Goal: Check status: Check status

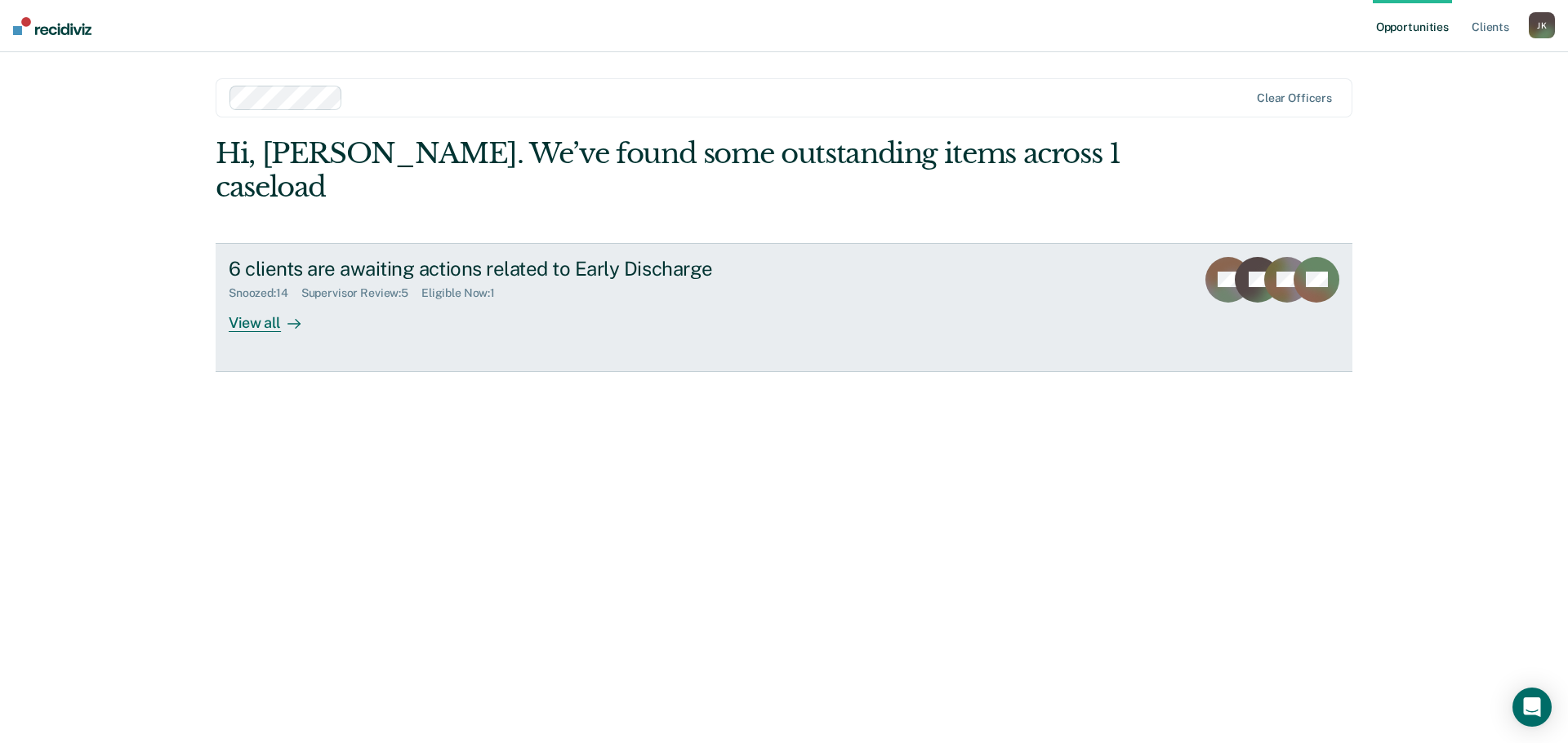
click at [281, 314] on div at bounding box center [290, 323] width 20 height 19
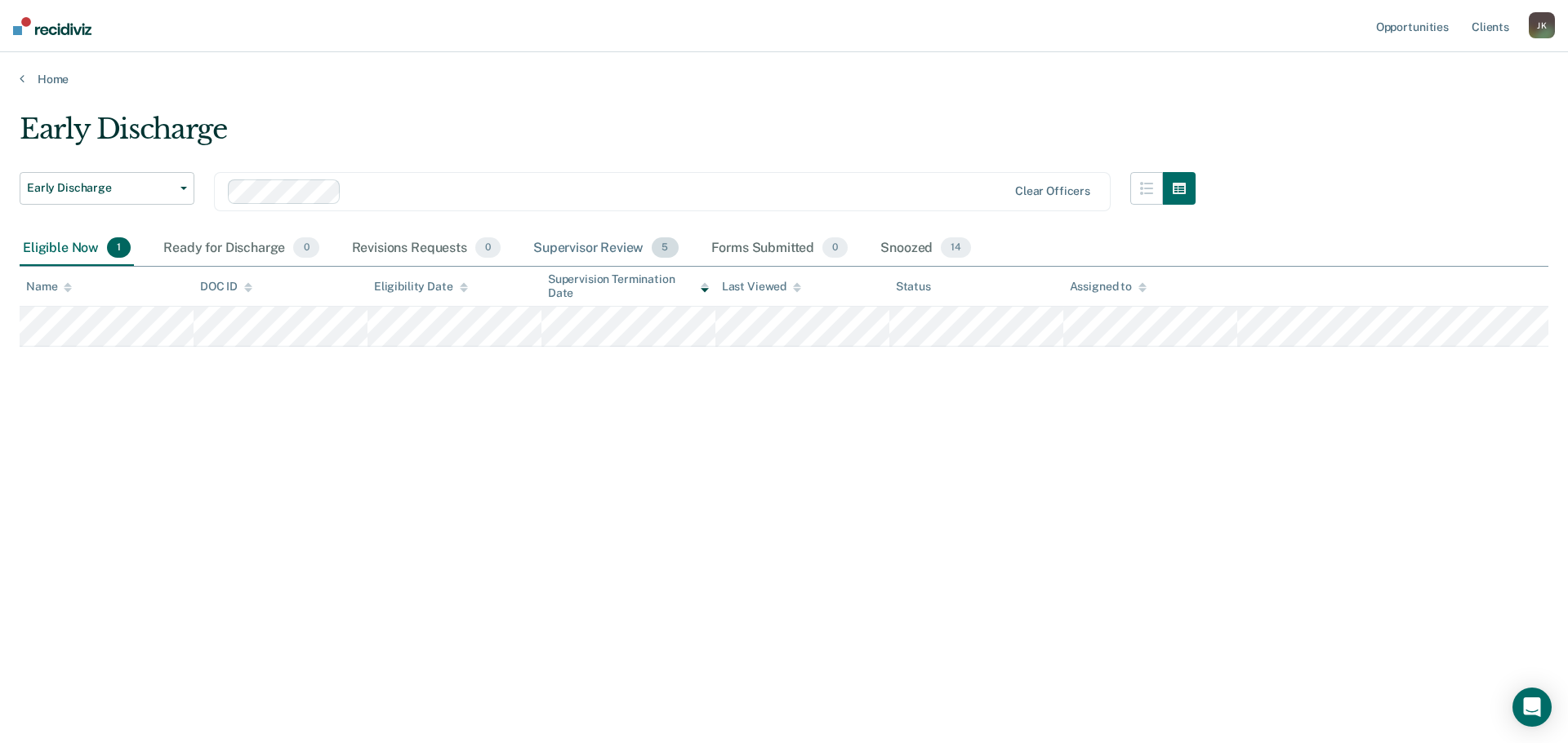
click at [579, 251] on div "Supervisor Review 5" at bounding box center [605, 249] width 152 height 36
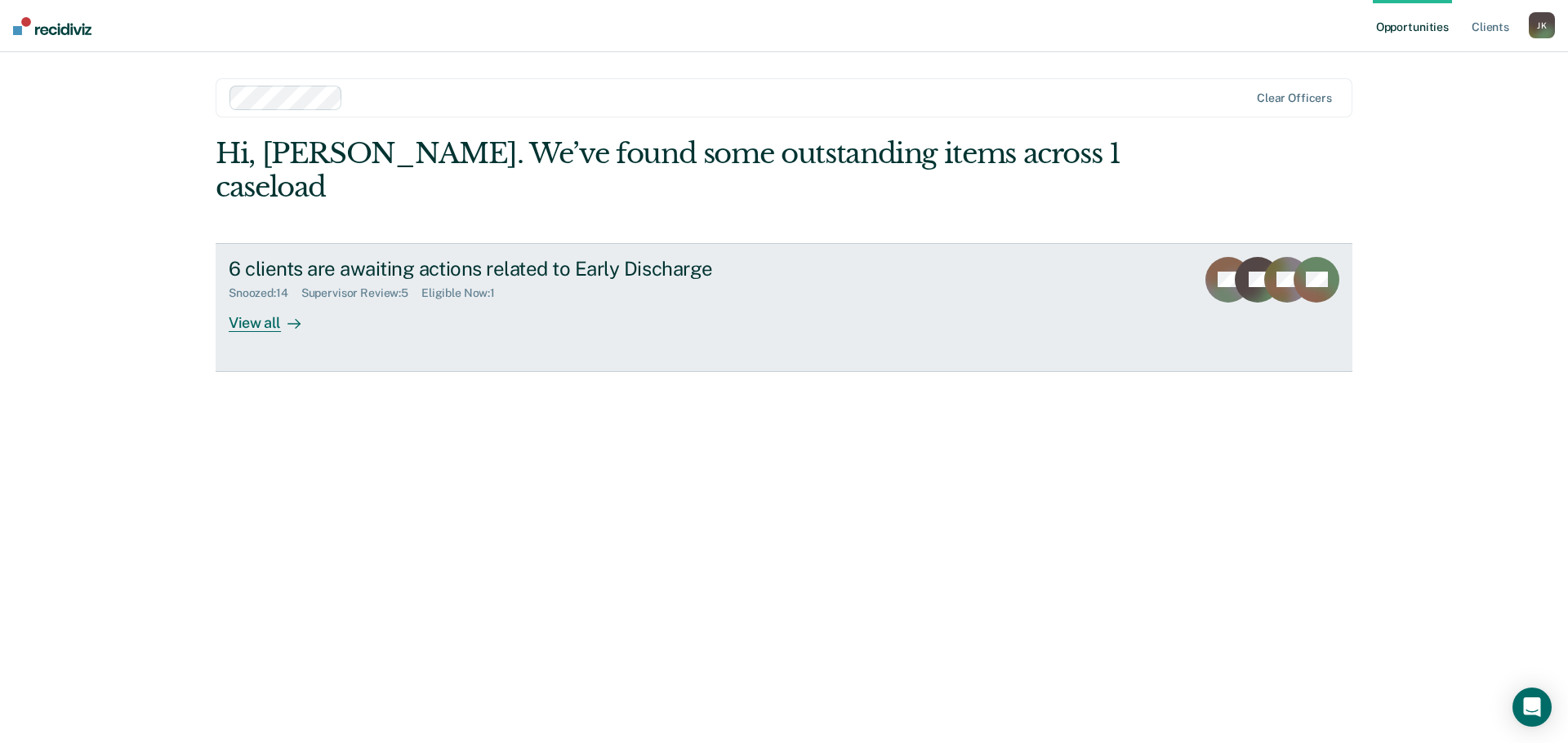
click at [292, 314] on div at bounding box center [290, 323] width 20 height 19
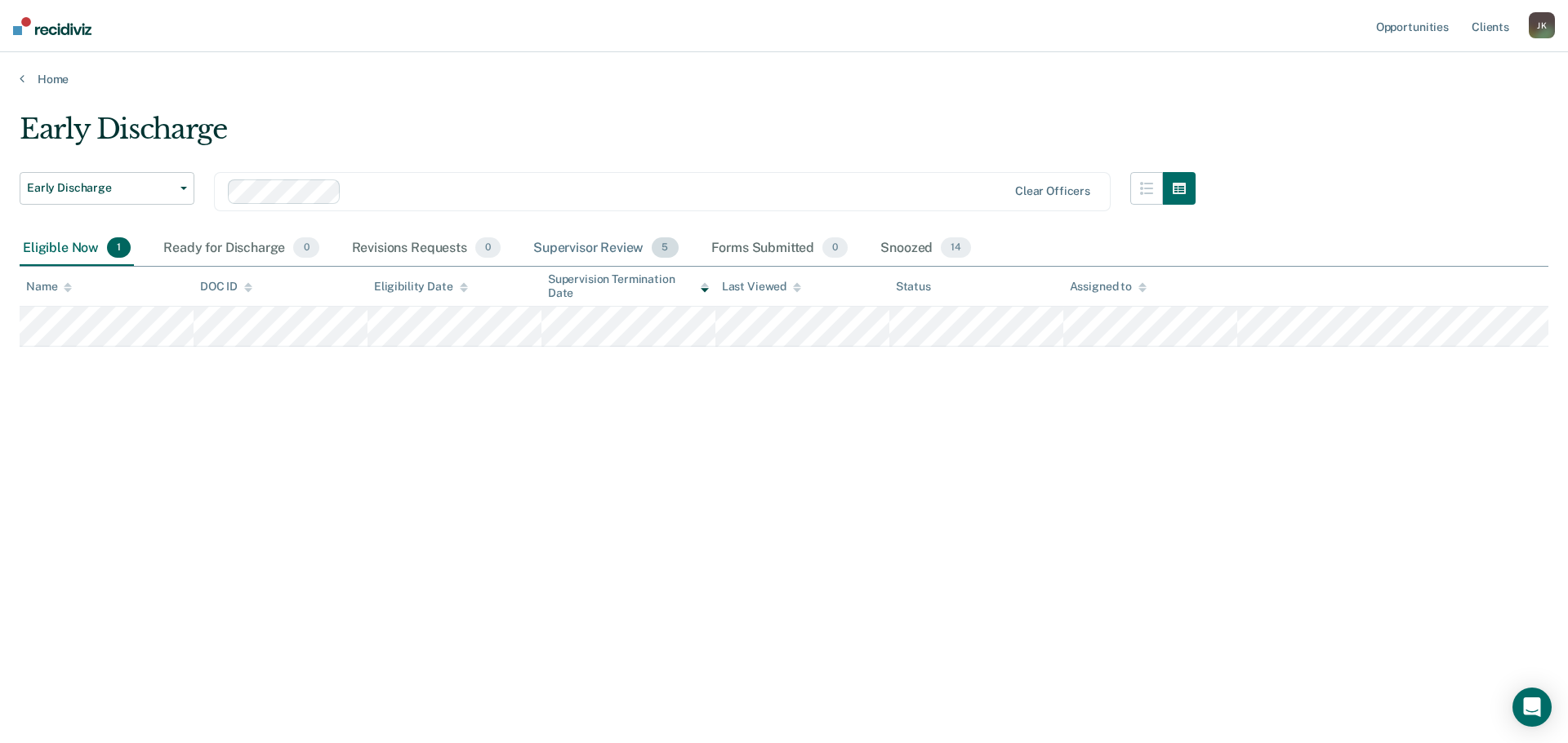
click at [609, 242] on div "Supervisor Review 5" at bounding box center [605, 249] width 152 height 36
